Goal: Information Seeking & Learning: Learn about a topic

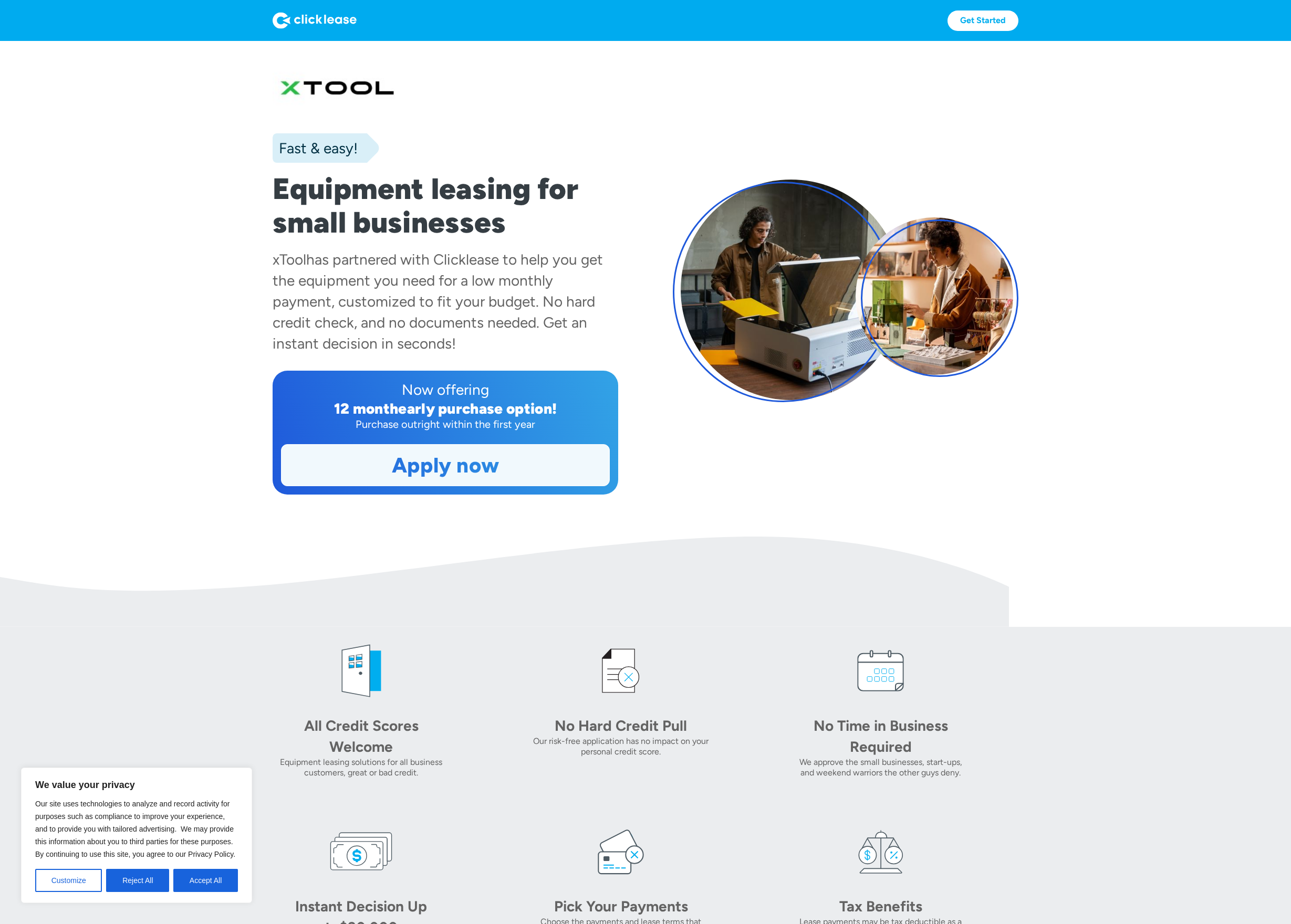
click at [448, 467] on link "Apply now" at bounding box center [445, 465] width 328 height 41
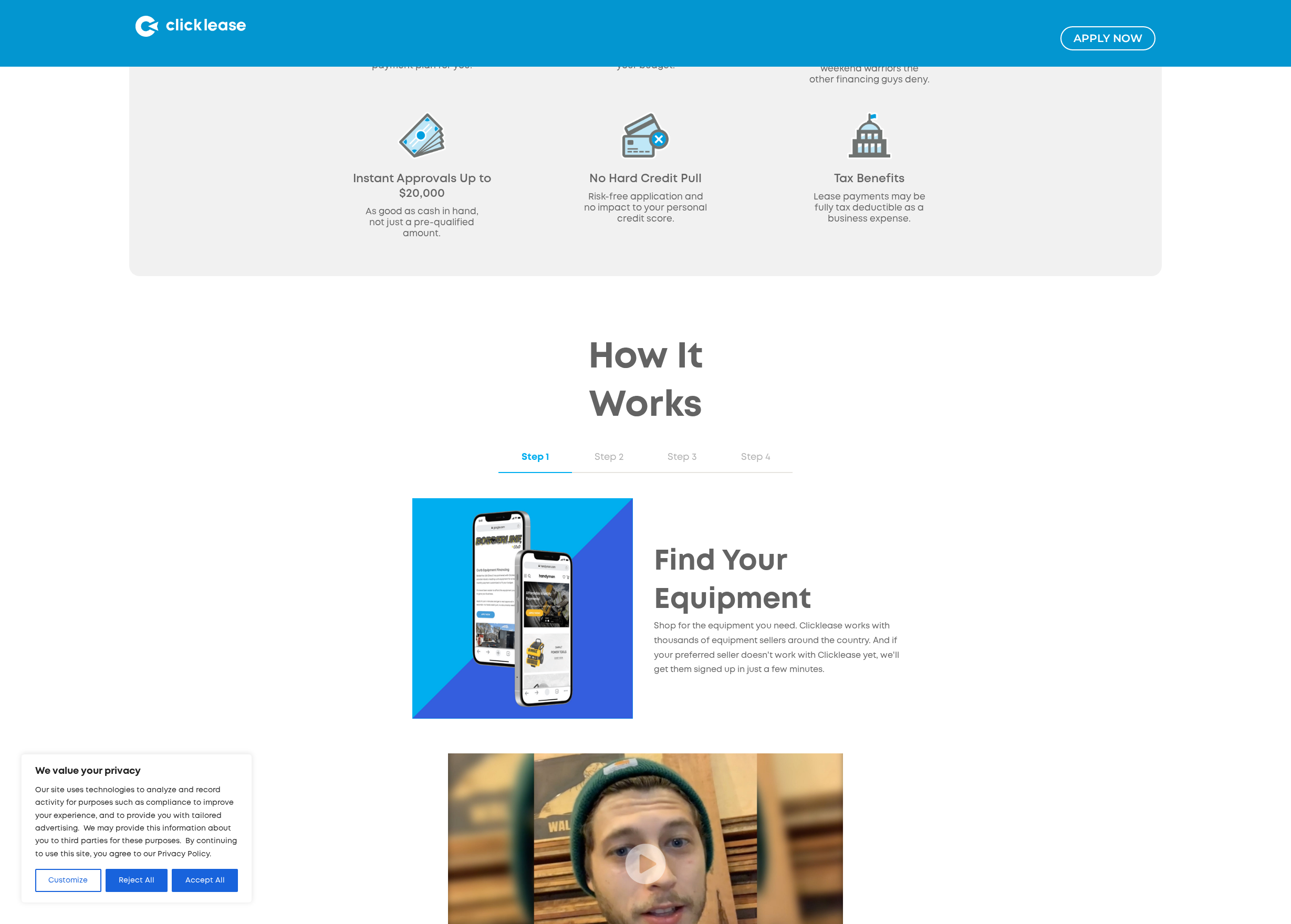
scroll to position [733, 0]
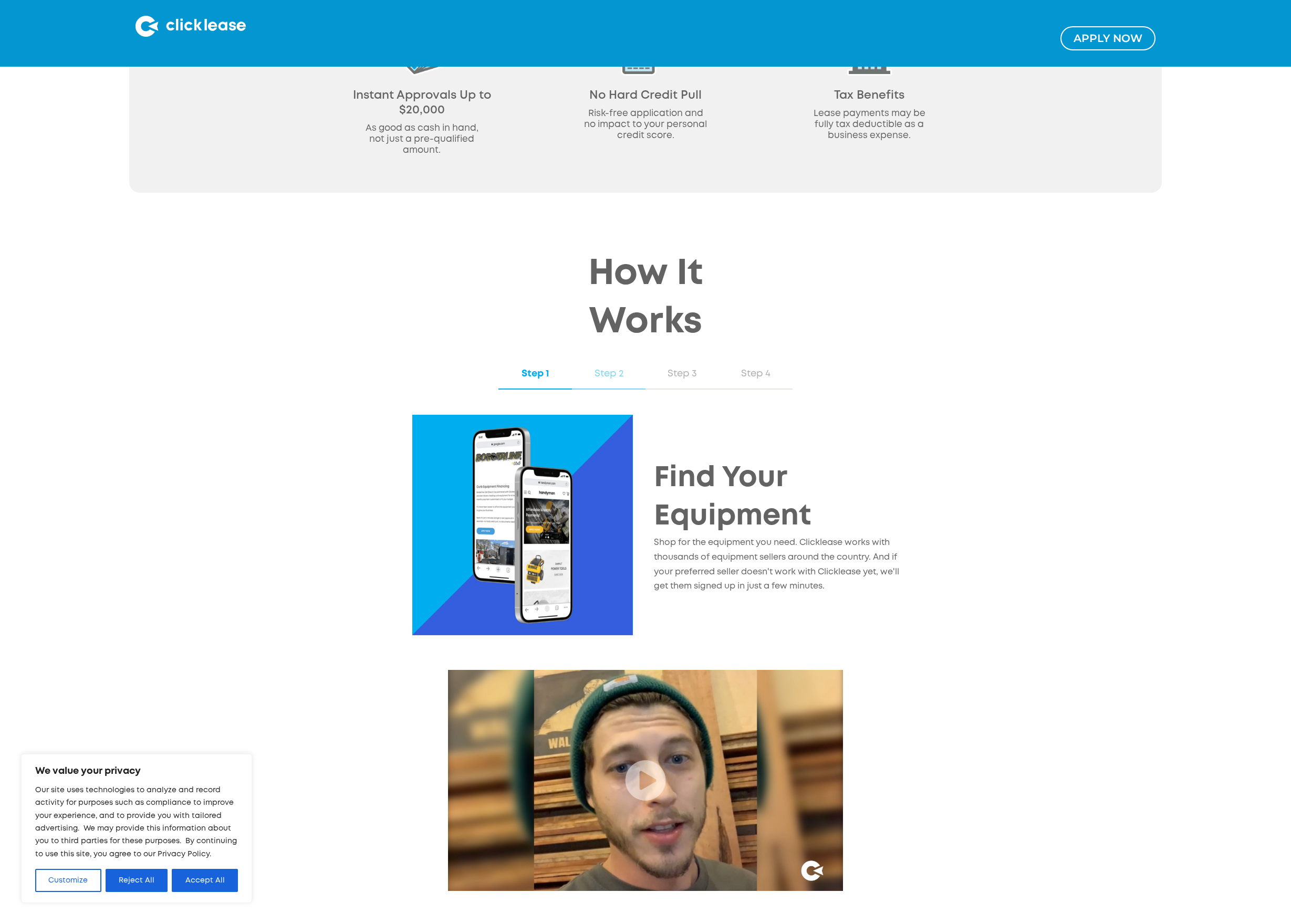
click at [606, 373] on div "Step 2" at bounding box center [609, 374] width 53 height 14
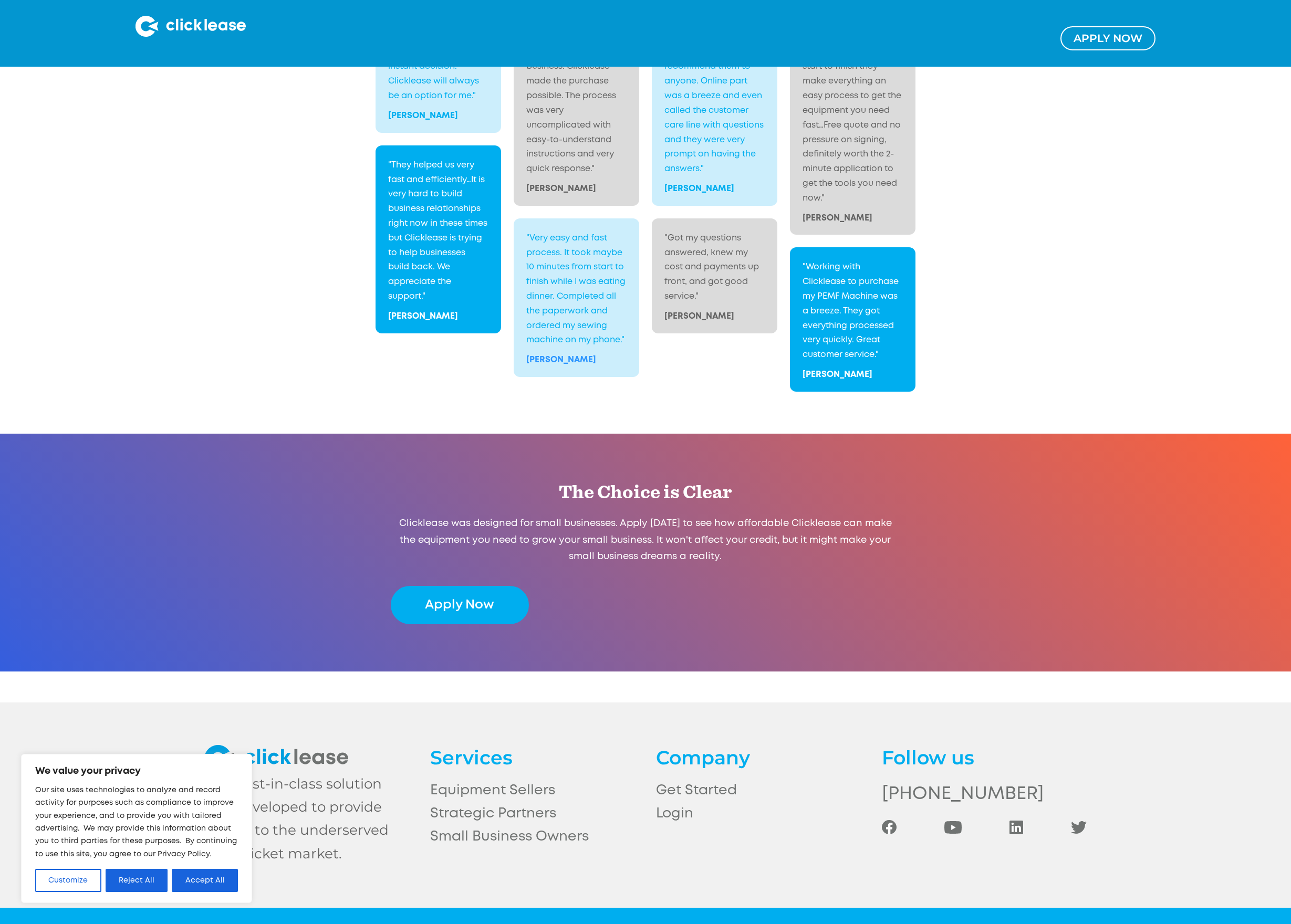
scroll to position [1773, 0]
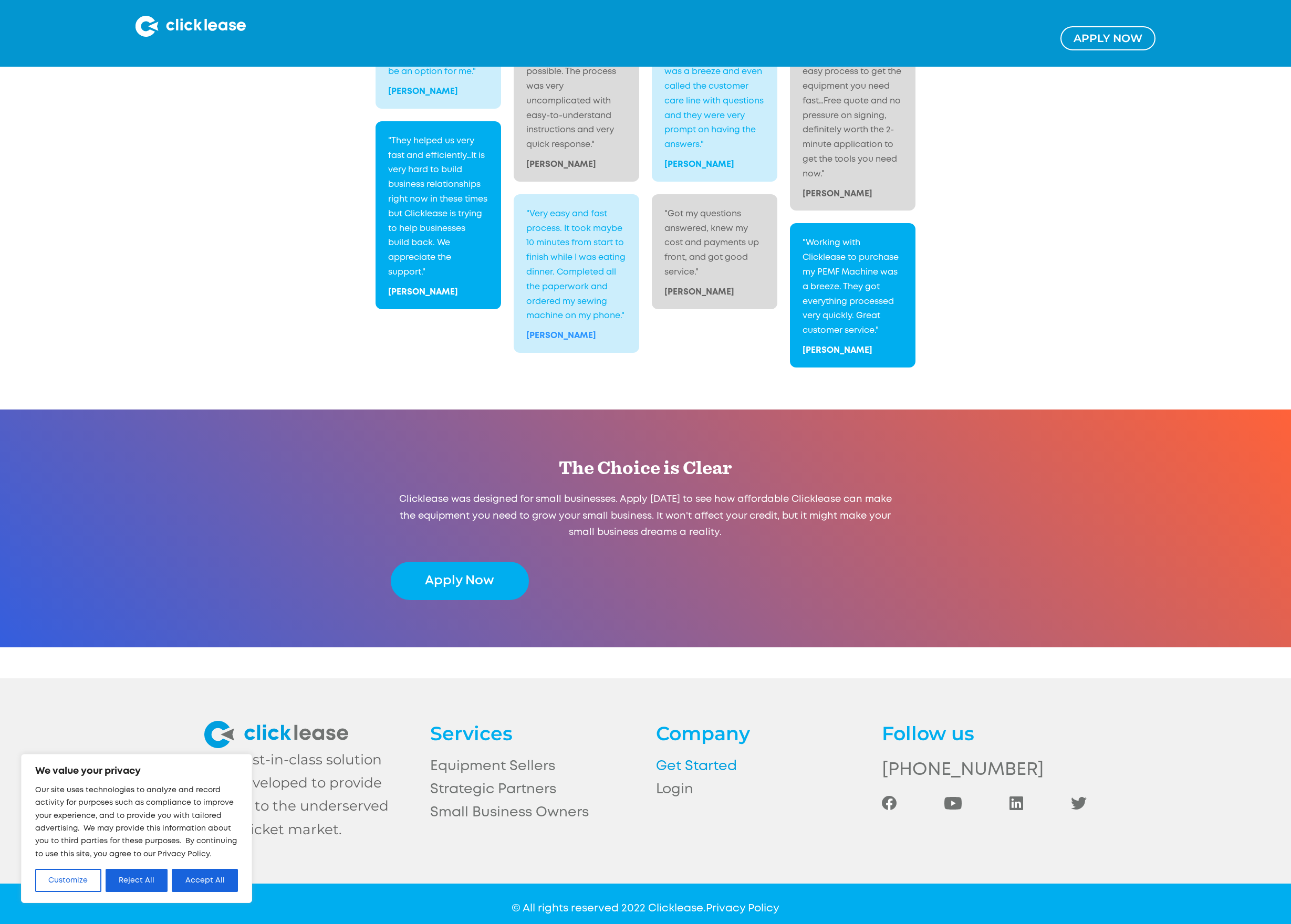
click at [697, 757] on link "Get Started" at bounding box center [758, 766] width 205 height 23
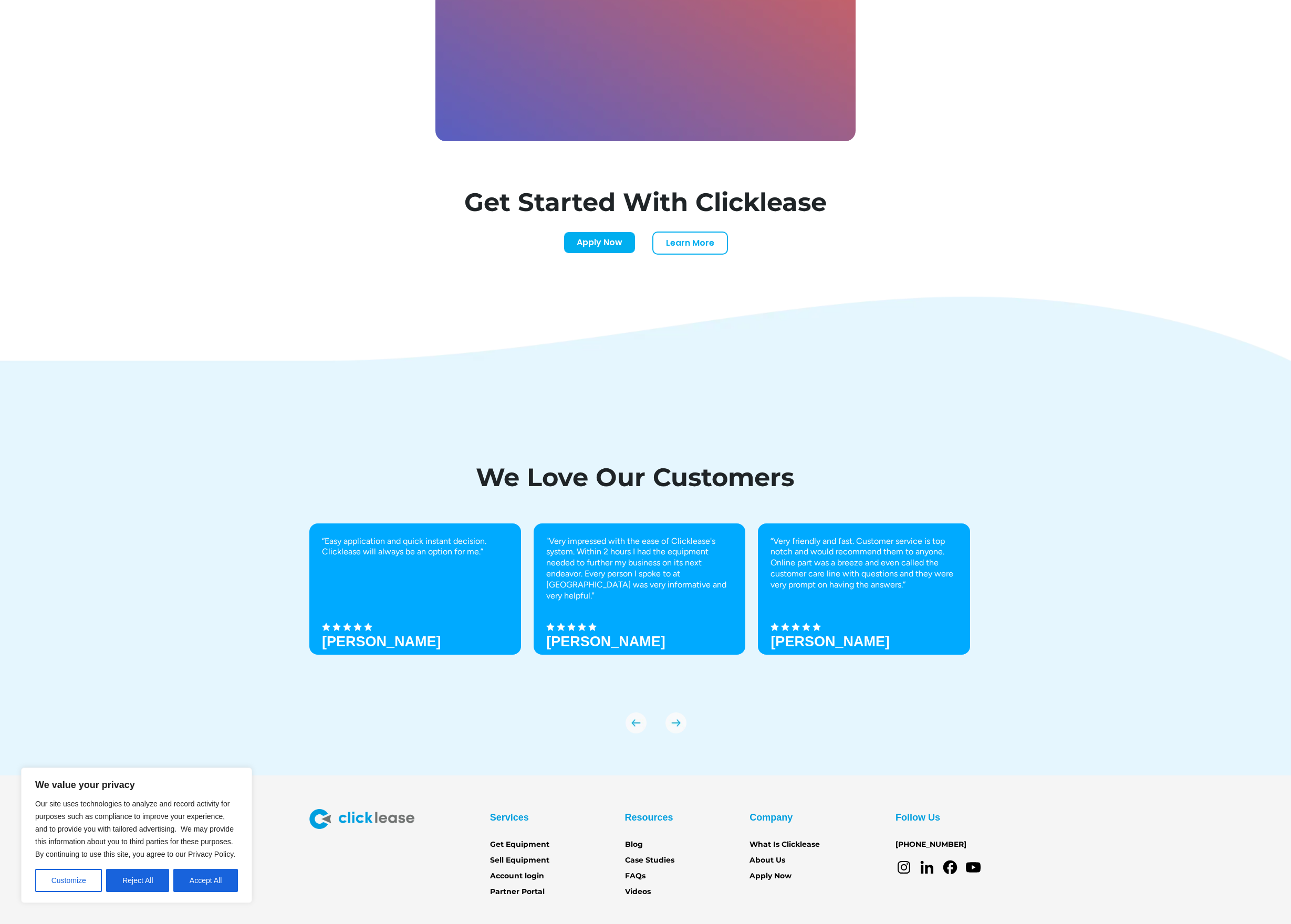
scroll to position [3335, 0]
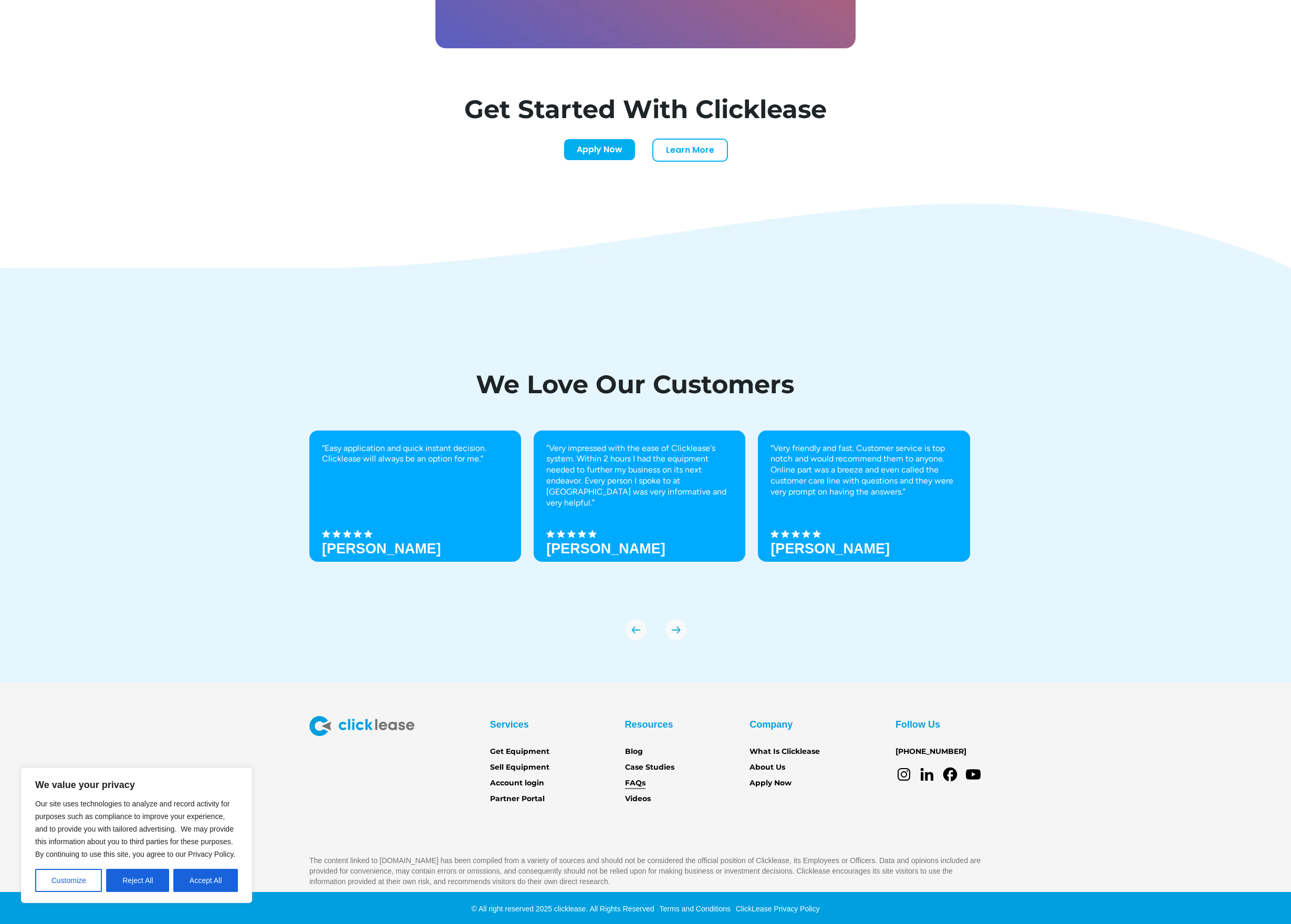
click at [641, 784] on link "FAQs" at bounding box center [635, 783] width 21 height 11
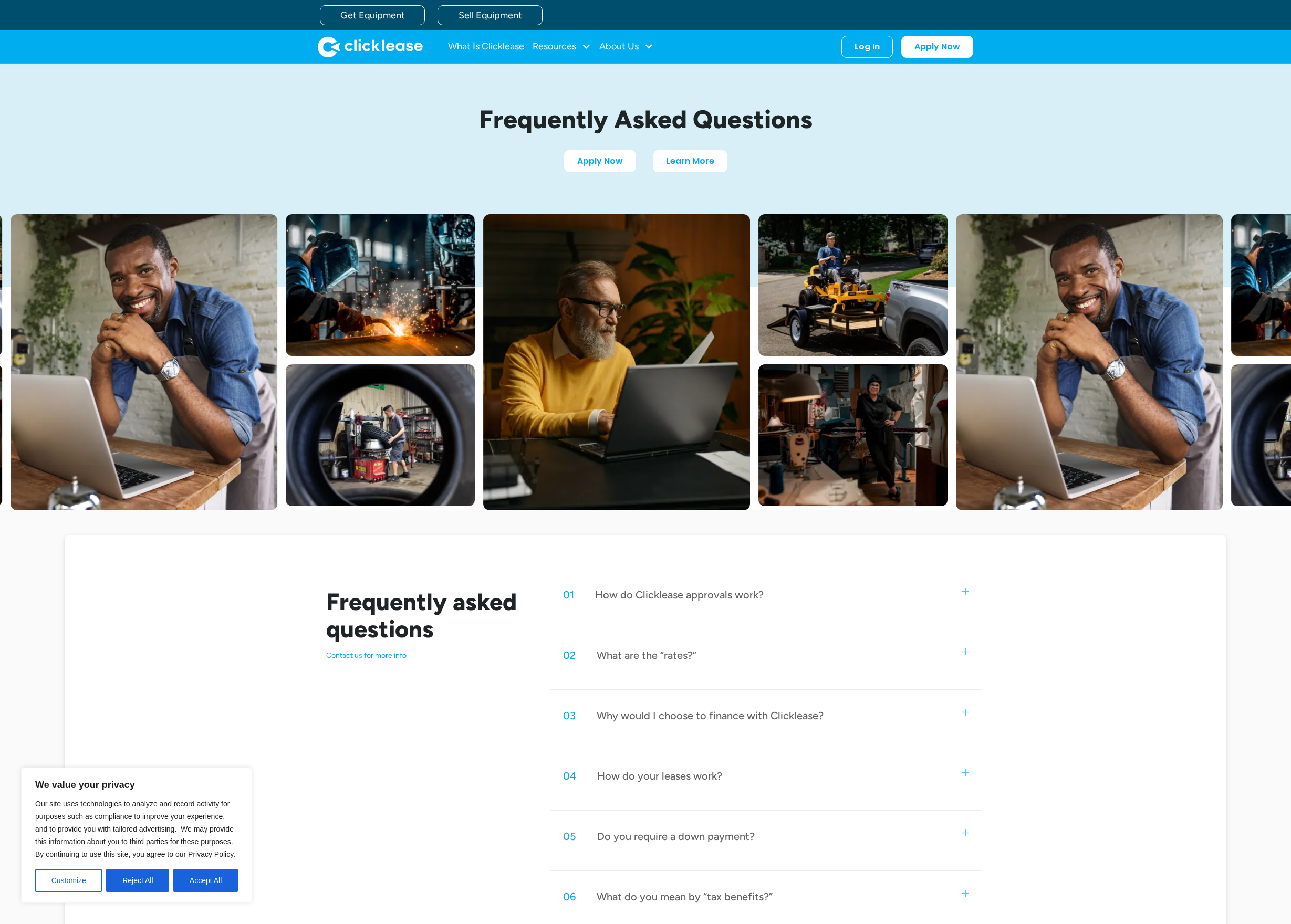
click at [967, 650] on img at bounding box center [965, 652] width 7 height 7
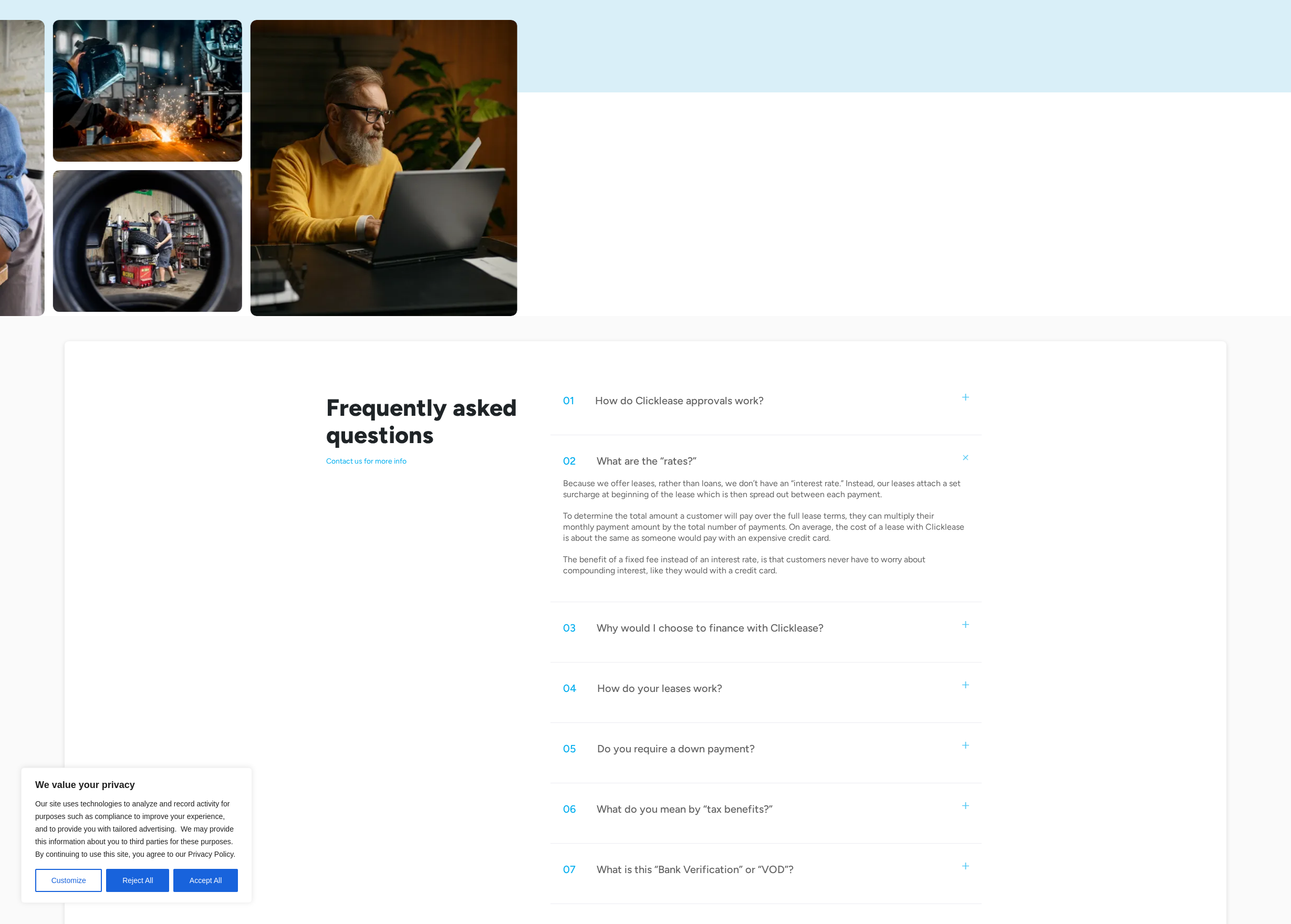
scroll to position [252, 0]
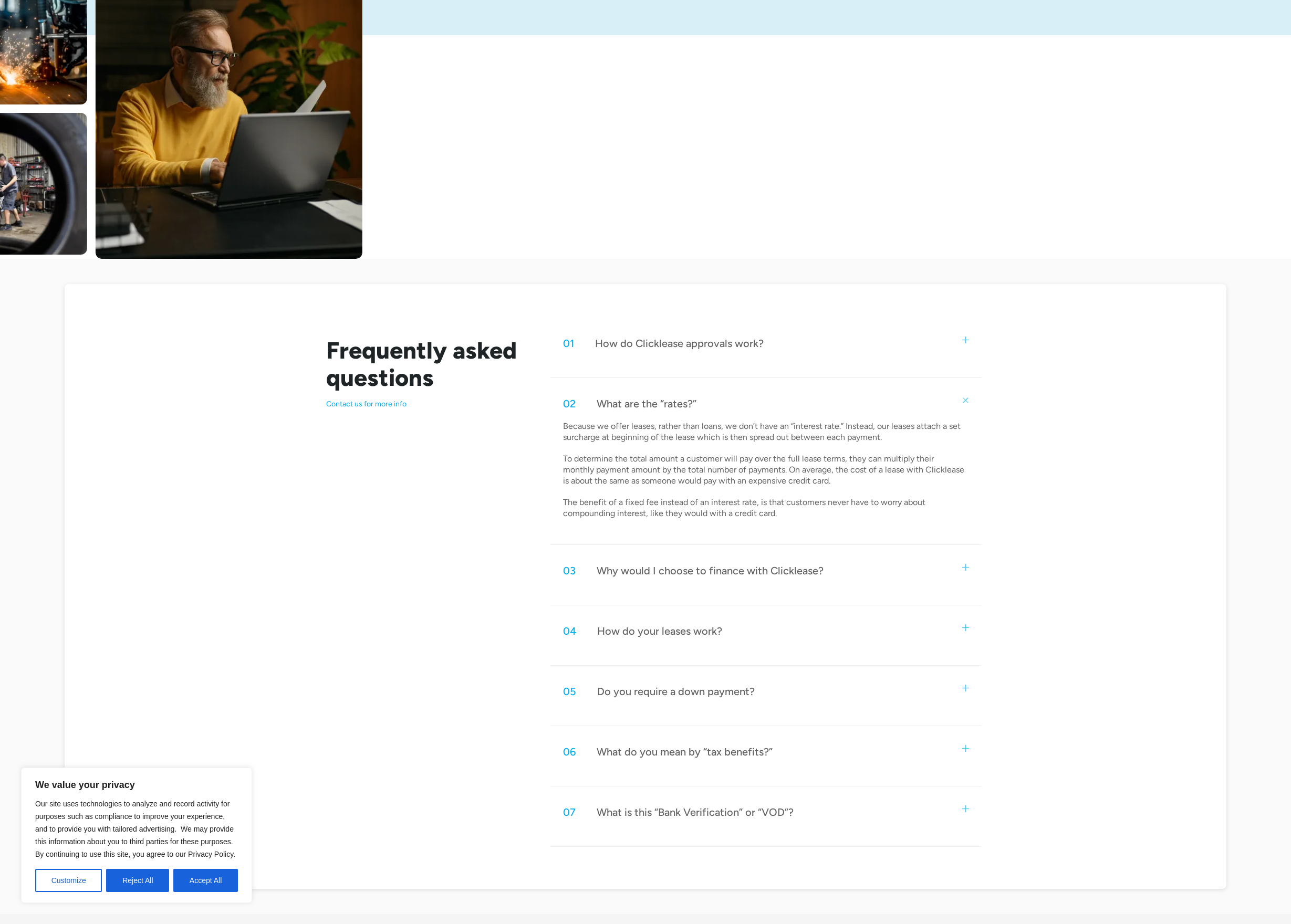
click at [965, 564] on img at bounding box center [965, 567] width 7 height 7
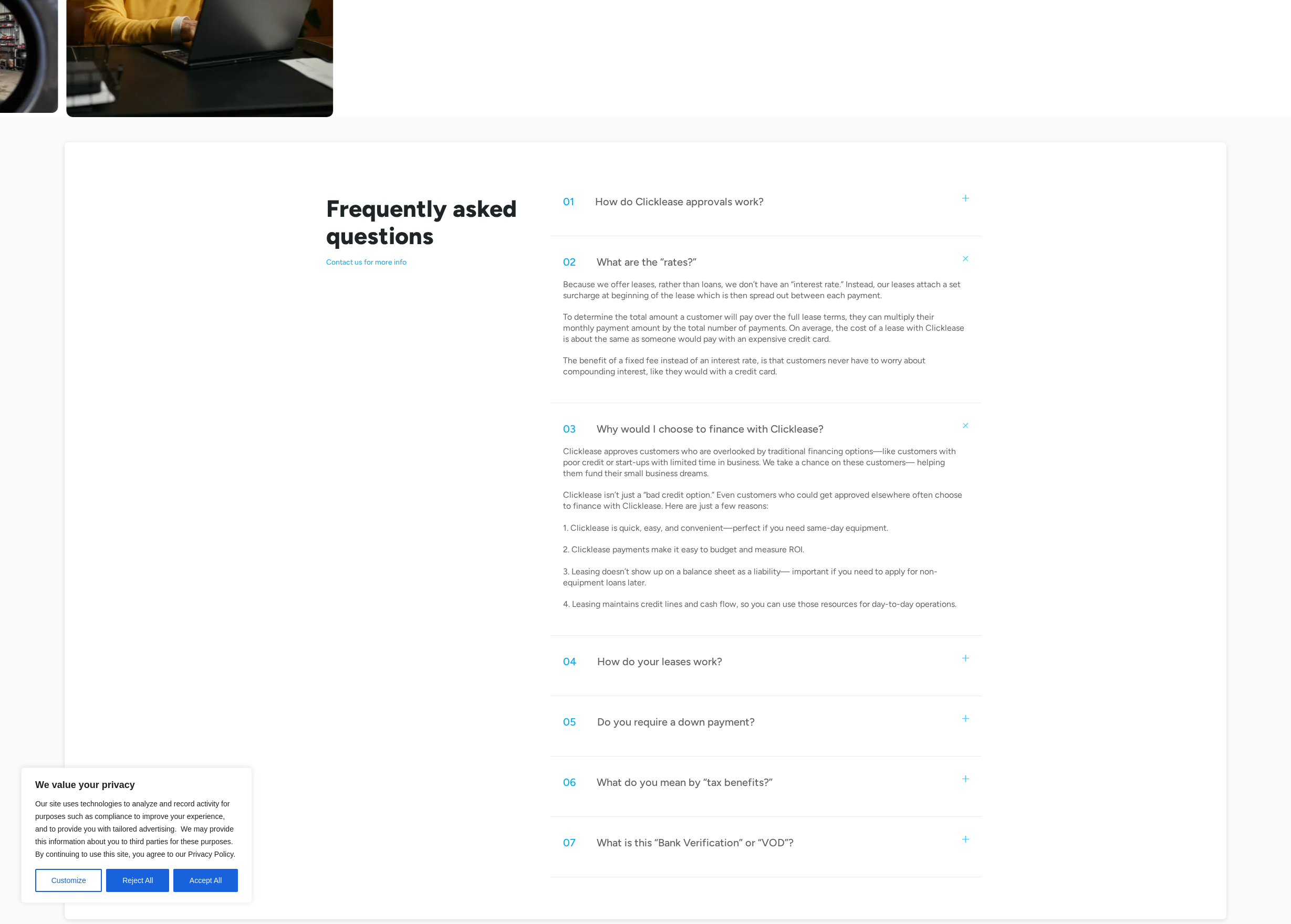
scroll to position [499, 0]
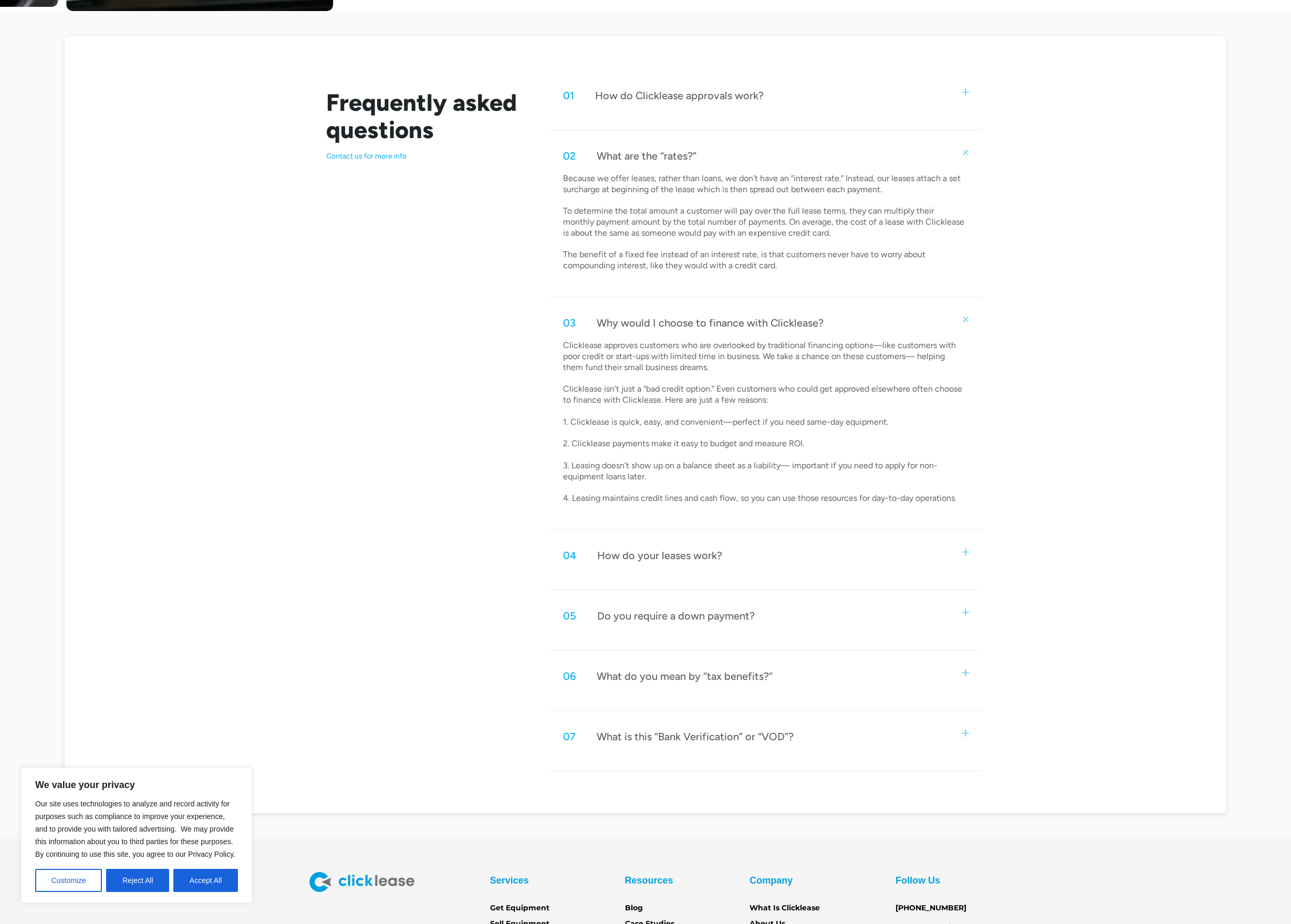
click at [968, 669] on img at bounding box center [965, 672] width 7 height 7
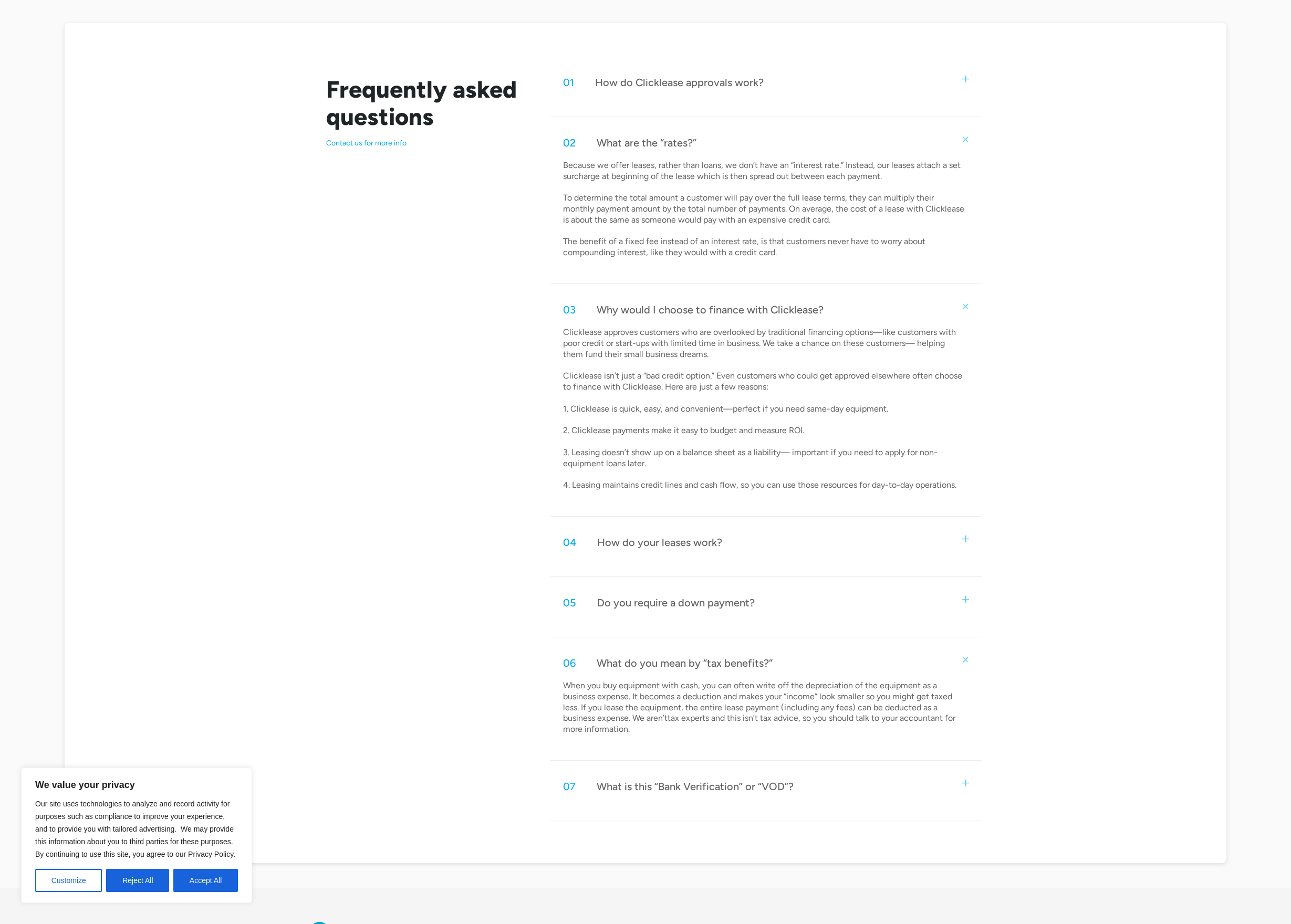
scroll to position [547, 0]
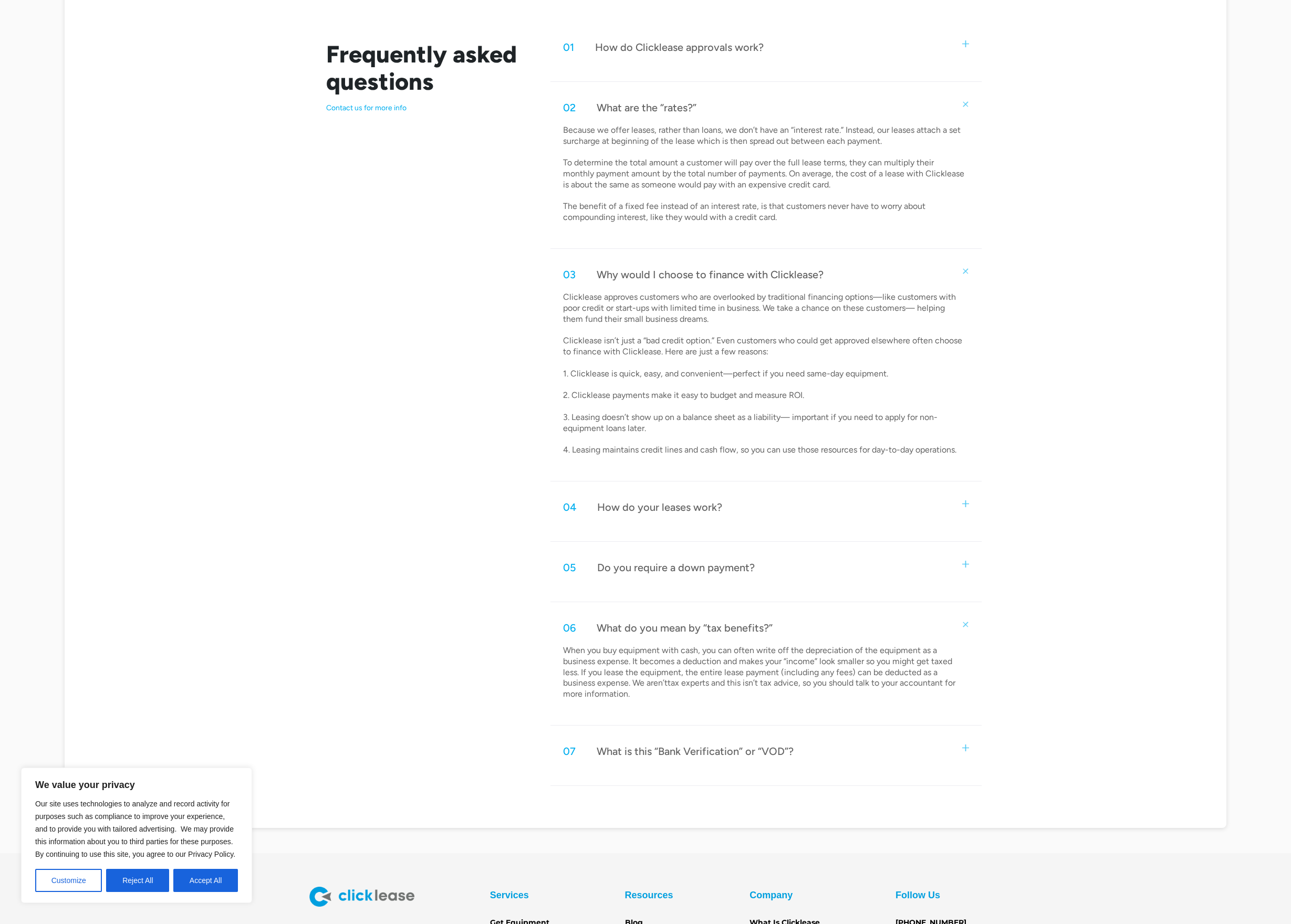
click at [966, 745] on img at bounding box center [965, 748] width 7 height 7
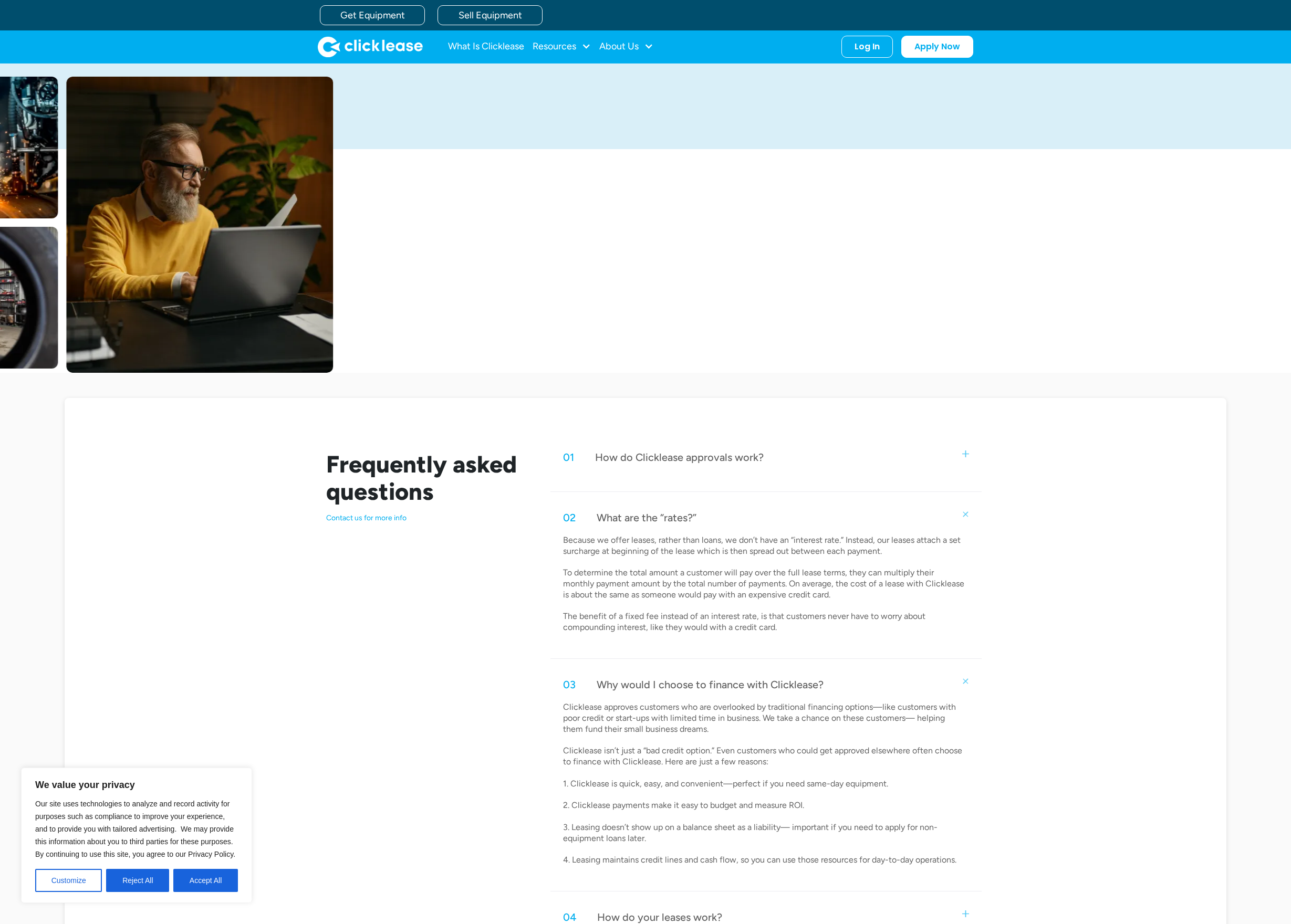
scroll to position [0, 0]
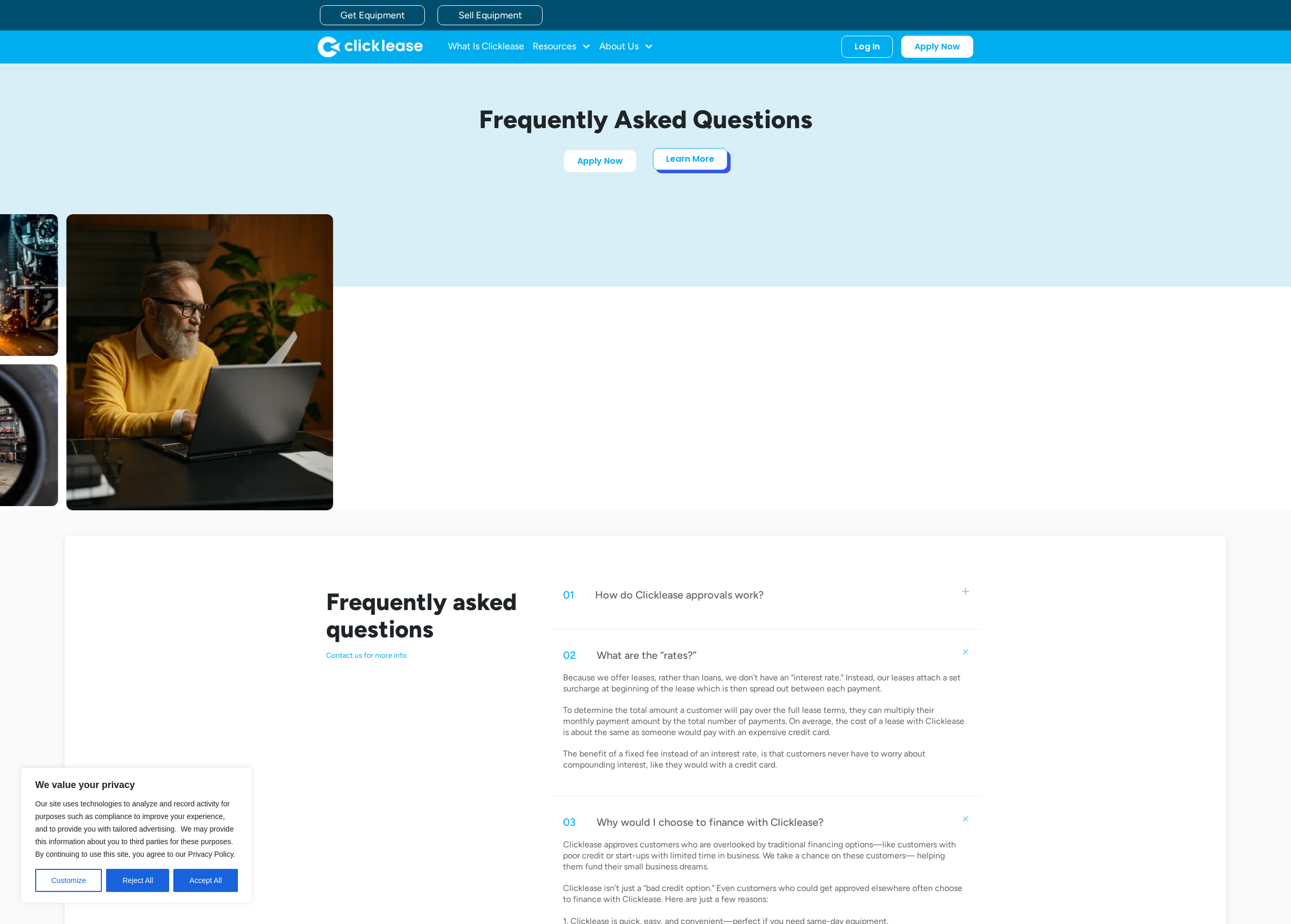
click at [692, 171] on div "Apply Now Learn More" at bounding box center [645, 161] width 493 height 22
click at [687, 156] on link "Learn More" at bounding box center [690, 159] width 75 height 22
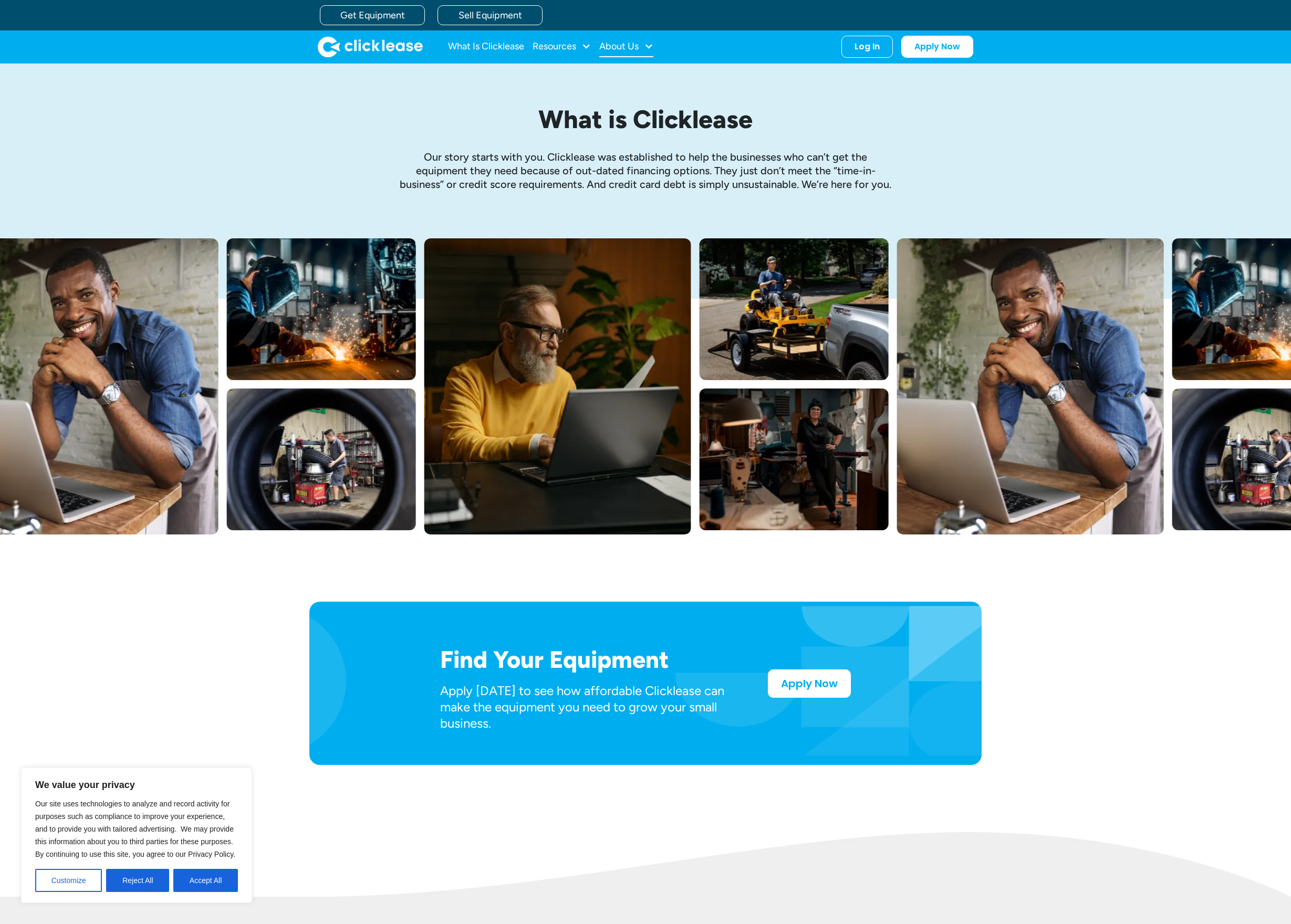
click at [628, 47] on div "About Us" at bounding box center [619, 47] width 40 height 0
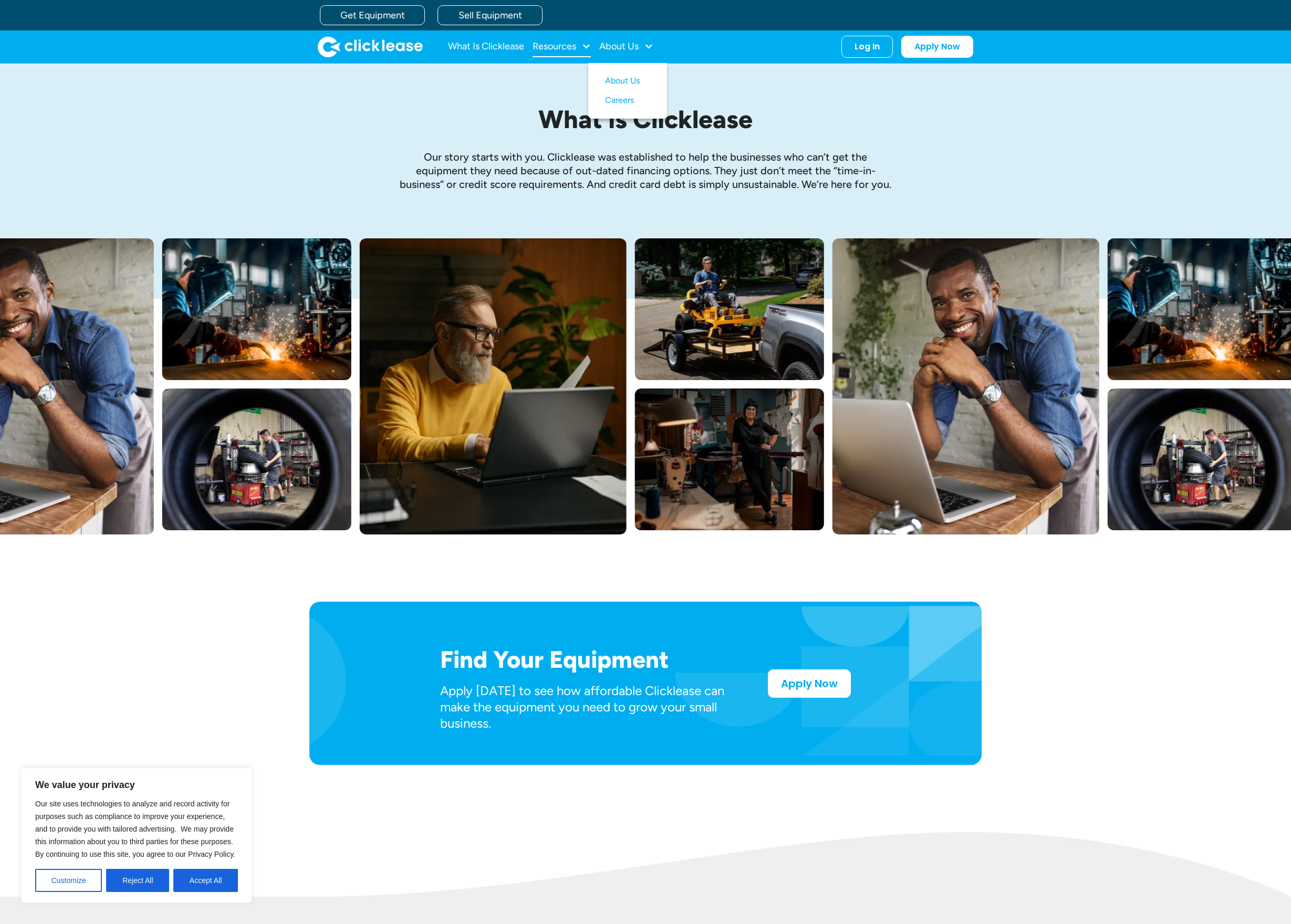
click at [561, 47] on div "Resources" at bounding box center [554, 47] width 43 height 0
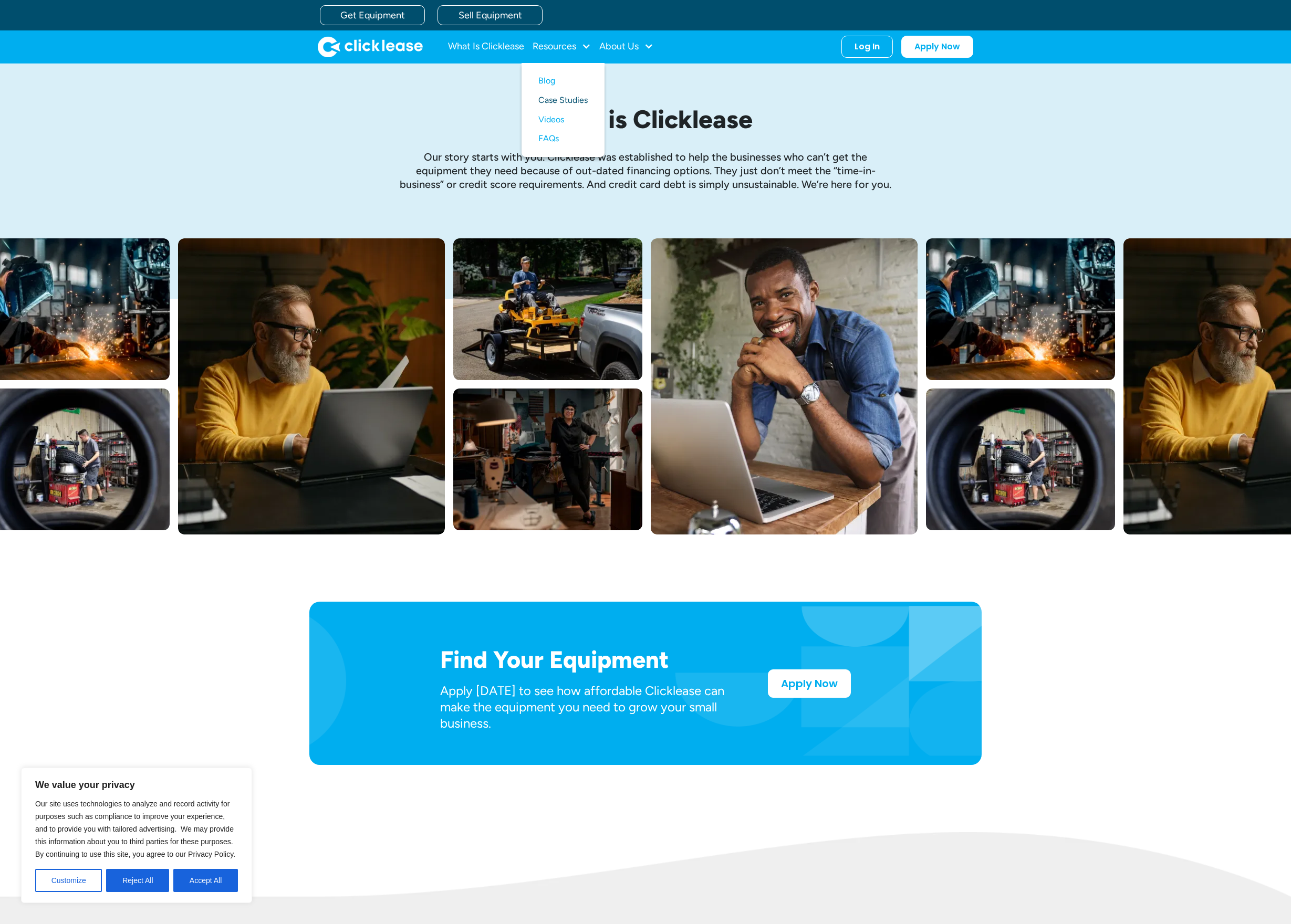
click at [564, 98] on link "Case Studies" at bounding box center [563, 100] width 50 height 19
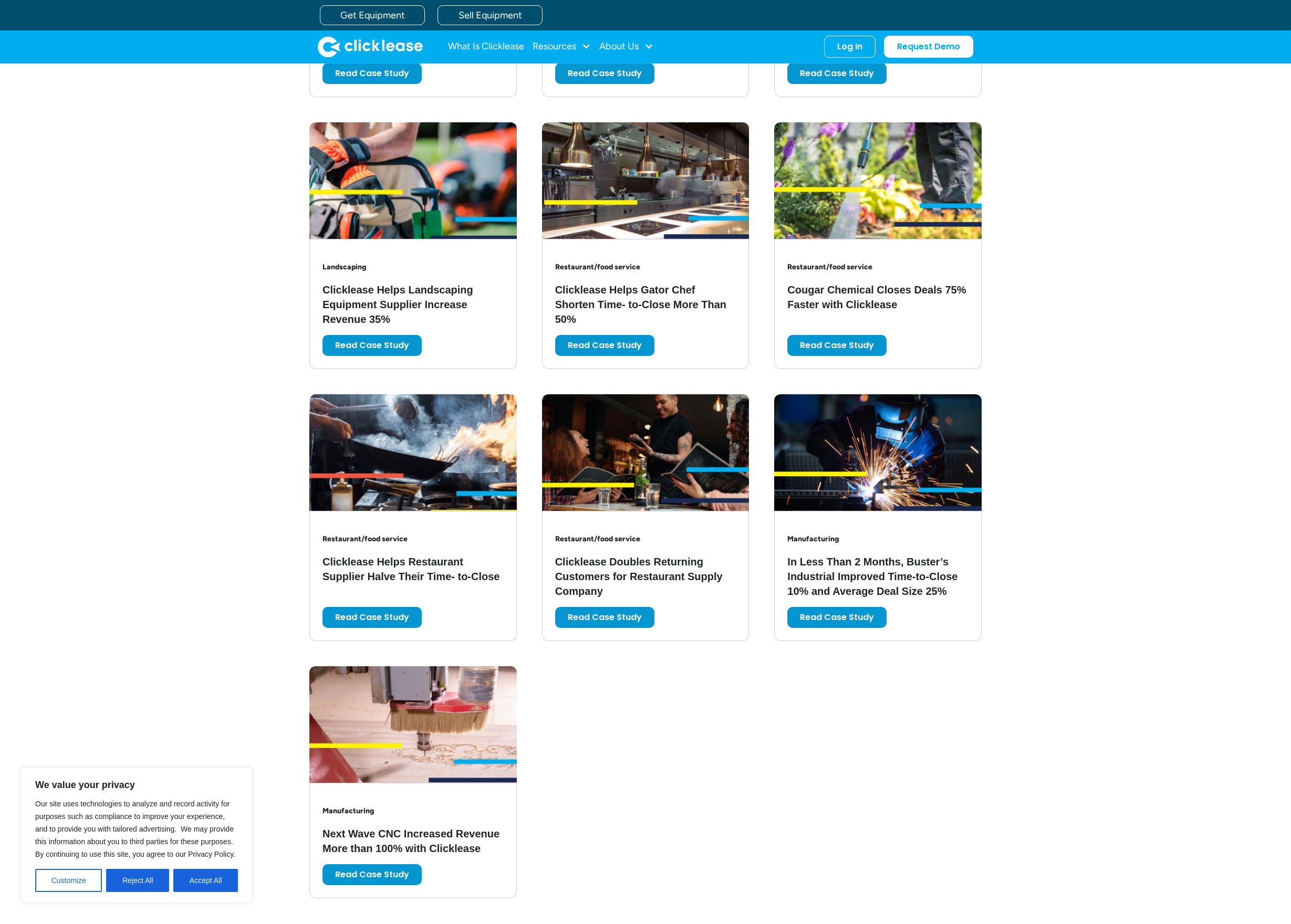
scroll to position [1721, 0]
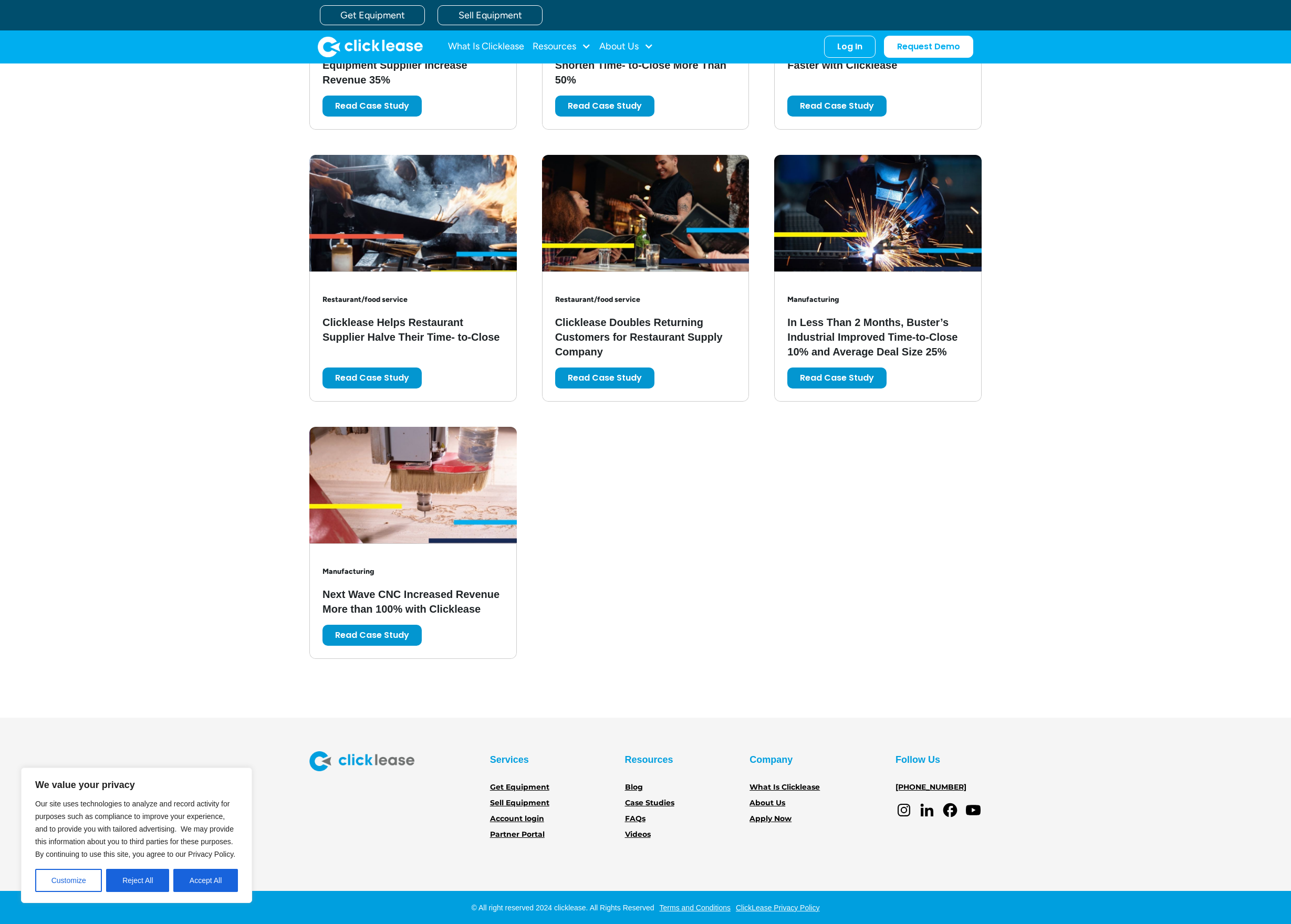
click at [195, 891] on button "Accept All" at bounding box center [205, 881] width 65 height 23
